Goal: Information Seeking & Learning: Understand process/instructions

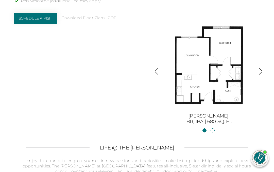
scroll to position [502, 0]
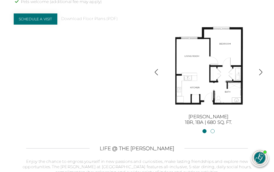
click at [264, 69] on img "button" at bounding box center [261, 72] width 7 height 7
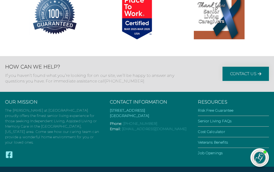
scroll to position [931, 0]
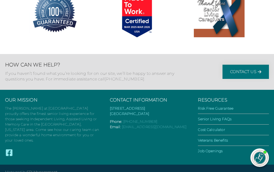
click at [225, 128] on link "Cost Calculator" at bounding box center [211, 130] width 27 height 5
click at [214, 128] on link "Cost Calculator" at bounding box center [211, 130] width 27 height 5
click at [238, 127] on li "Cost Calculator" at bounding box center [233, 131] width 71 height 8
click at [213, 128] on link "Cost Calculator" at bounding box center [211, 130] width 27 height 5
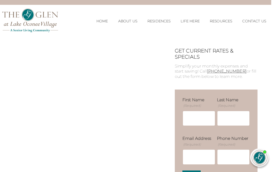
scroll to position [0, 3]
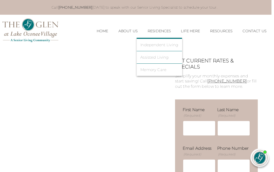
click at [153, 46] on link "Independent Living" at bounding box center [160, 45] width 38 height 5
click at [144, 47] on link "Independent Living" at bounding box center [160, 45] width 38 height 5
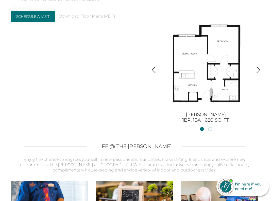
scroll to position [512, 3]
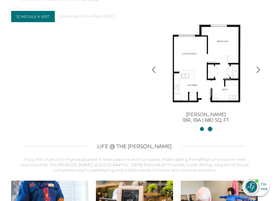
click at [211, 127] on link "[PERSON_NAME] II2BR, 2BA | 1254 sq. ft." at bounding box center [210, 129] width 4 height 4
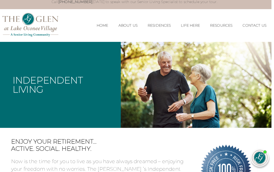
scroll to position [0, 3]
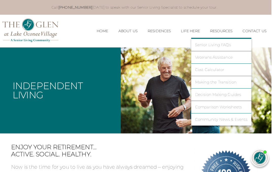
click at [211, 72] on link "Cost Calculator" at bounding box center [221, 70] width 53 height 5
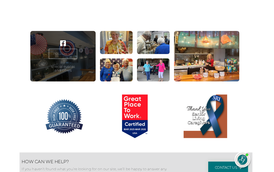
scroll to position [600, 2]
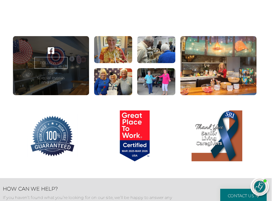
click at [53, 68] on link "FOLLOW US" at bounding box center [51, 63] width 33 height 12
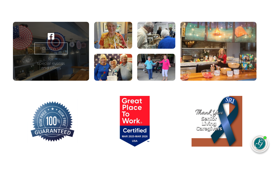
scroll to position [614, 2]
